Goal: Navigation & Orientation: Find specific page/section

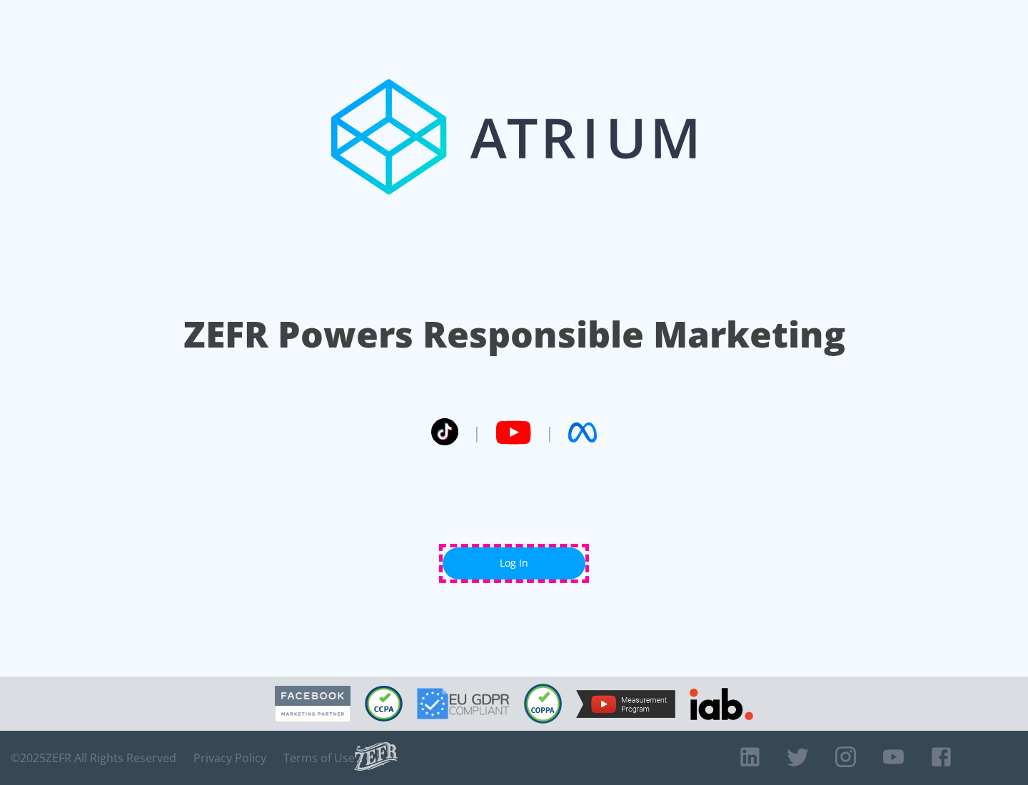
click at [514, 563] on link "Log In" at bounding box center [514, 563] width 143 height 32
